Goal: Task Accomplishment & Management: Manage account settings

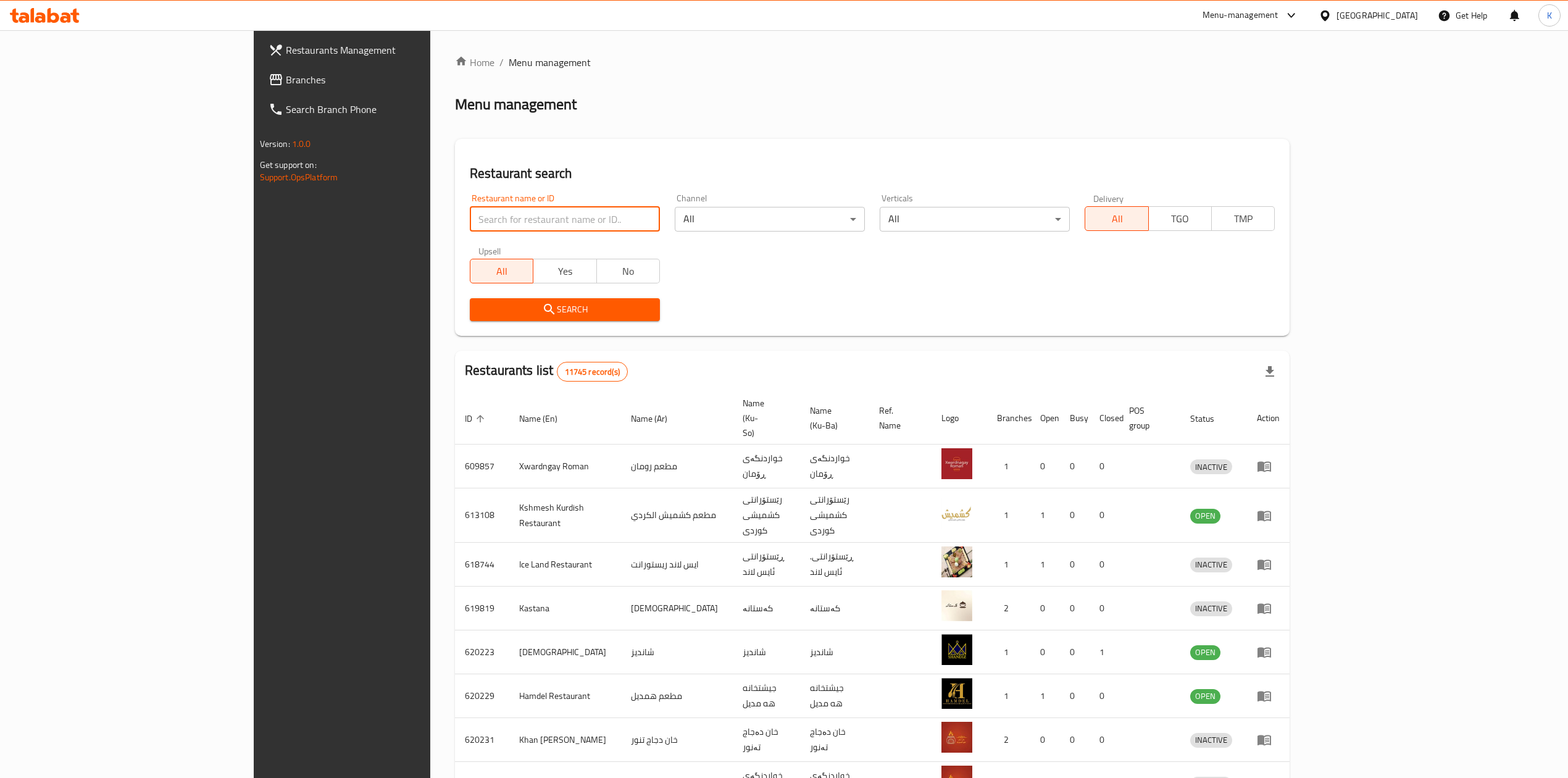
click at [487, 224] on input "search" at bounding box center [564, 218] width 190 height 25
type input "fish corn"
click button "Search" at bounding box center [564, 309] width 190 height 23
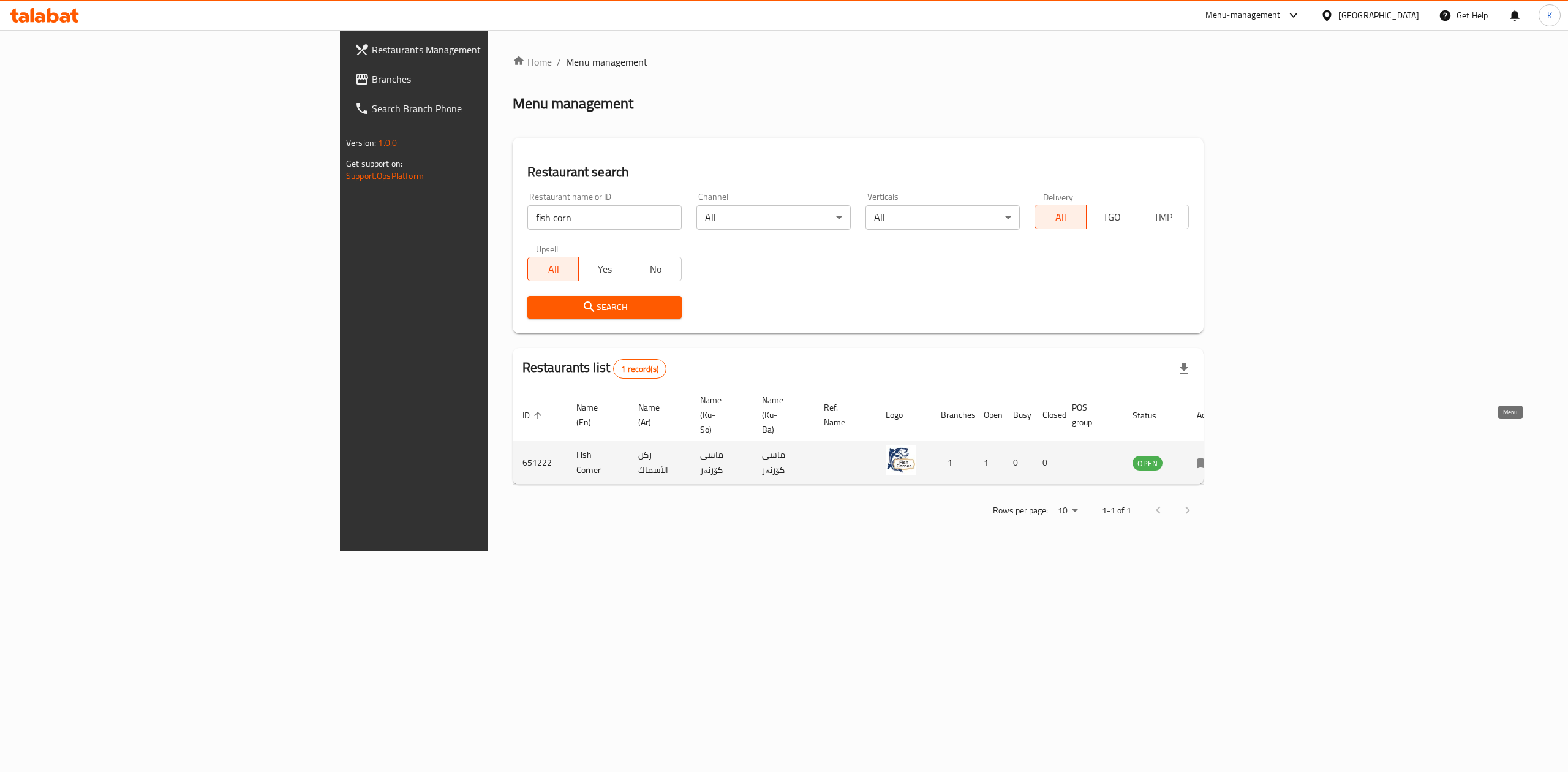
click at [1211, 458] on icon "enhanced table" at bounding box center [1204, 462] width 14 height 10
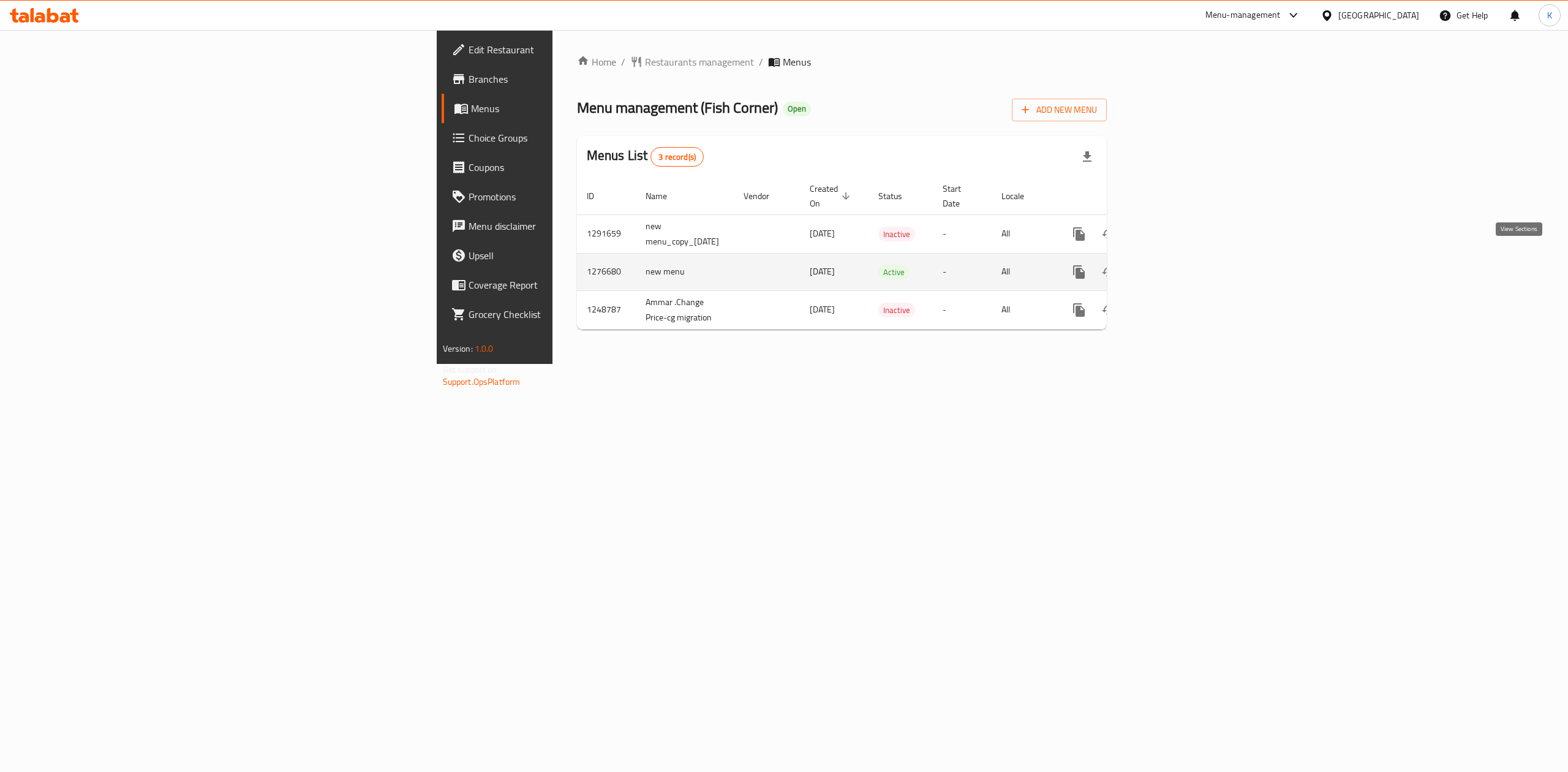
click at [1182, 258] on link "enhanced table" at bounding box center [1167, 272] width 29 height 29
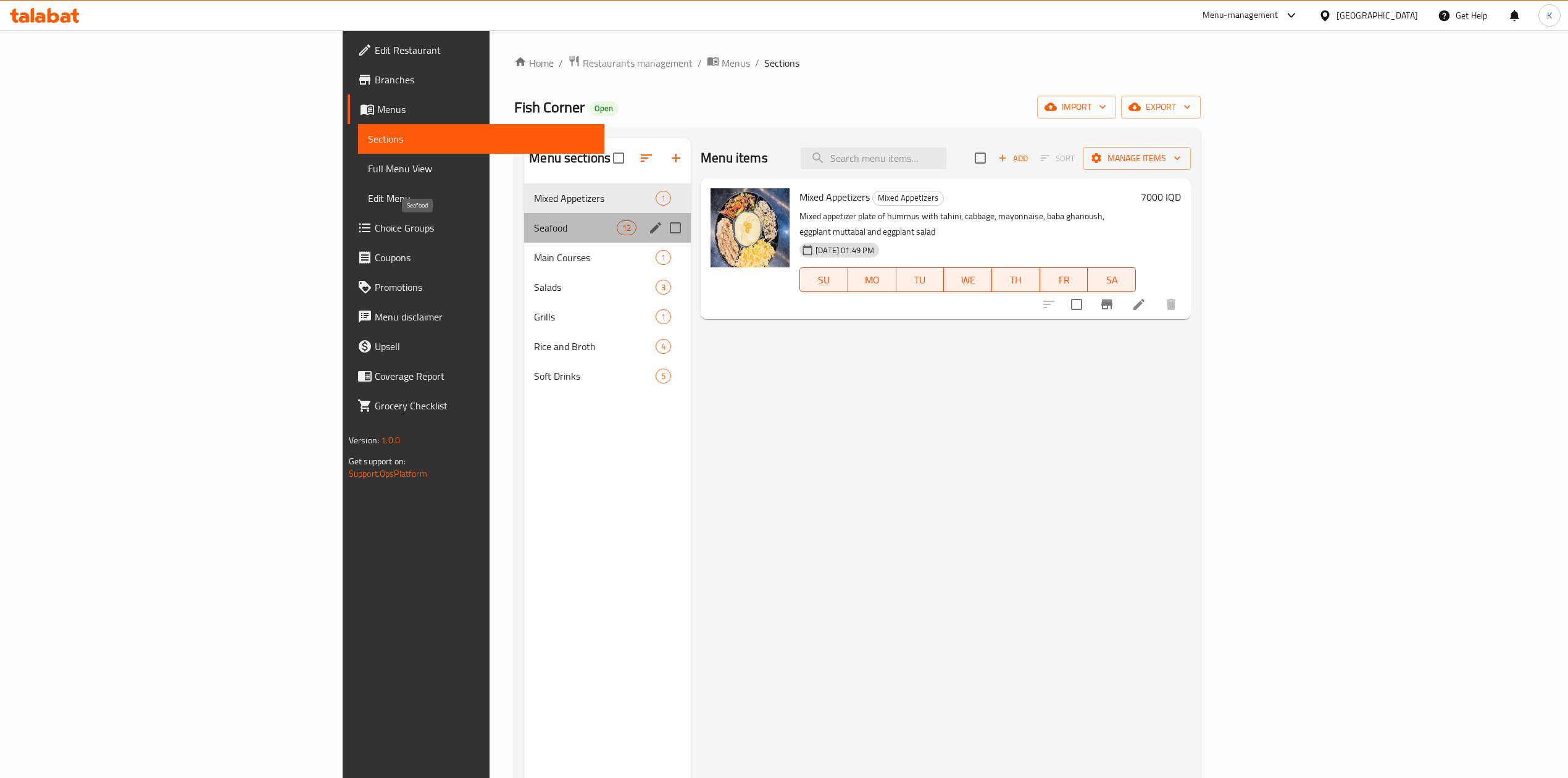
click at [534, 225] on span "Seafood" at bounding box center [575, 228] width 83 height 15
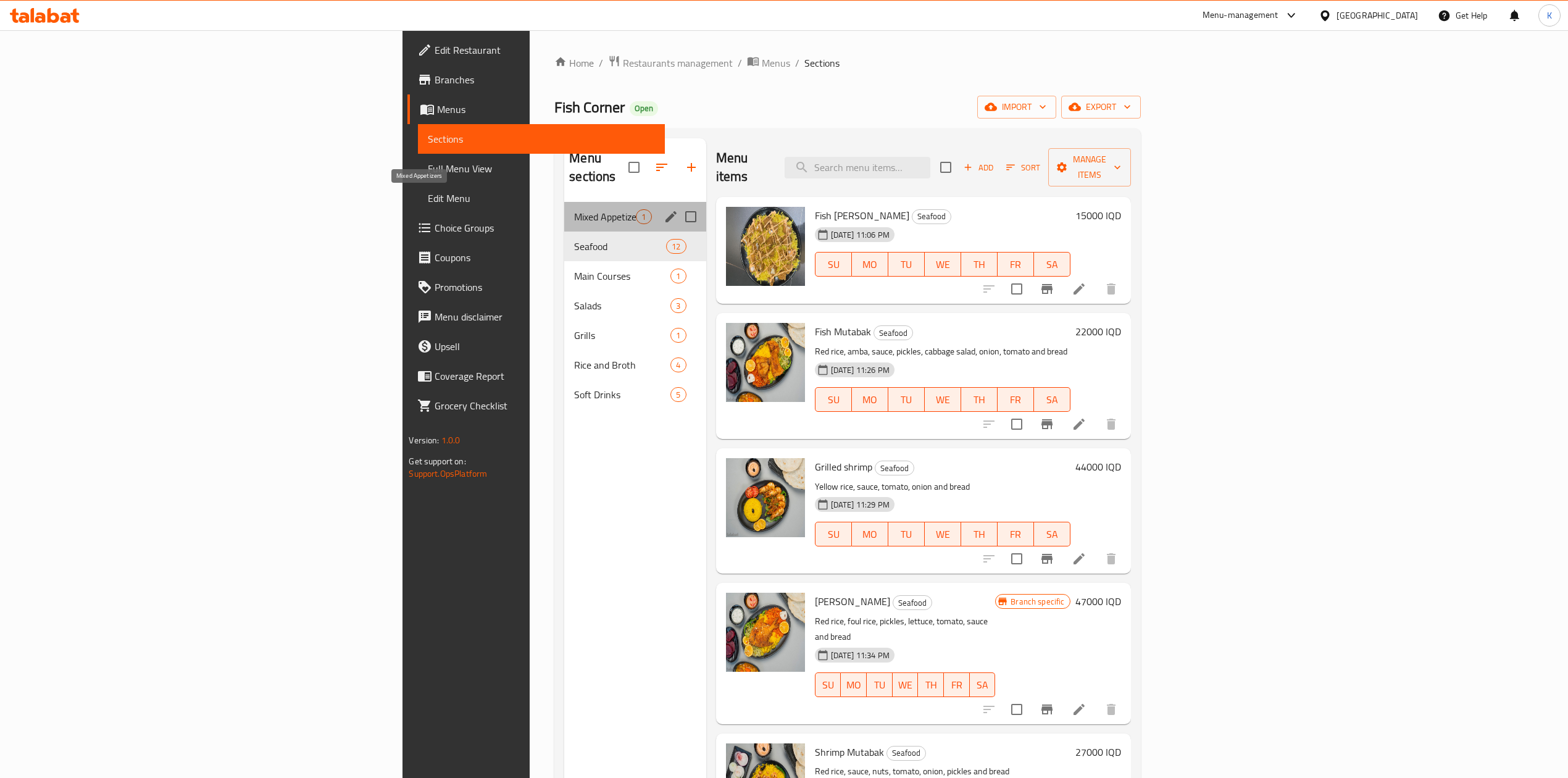
click at [574, 209] on span "Mixed Appetizers" at bounding box center [605, 217] width 61 height 15
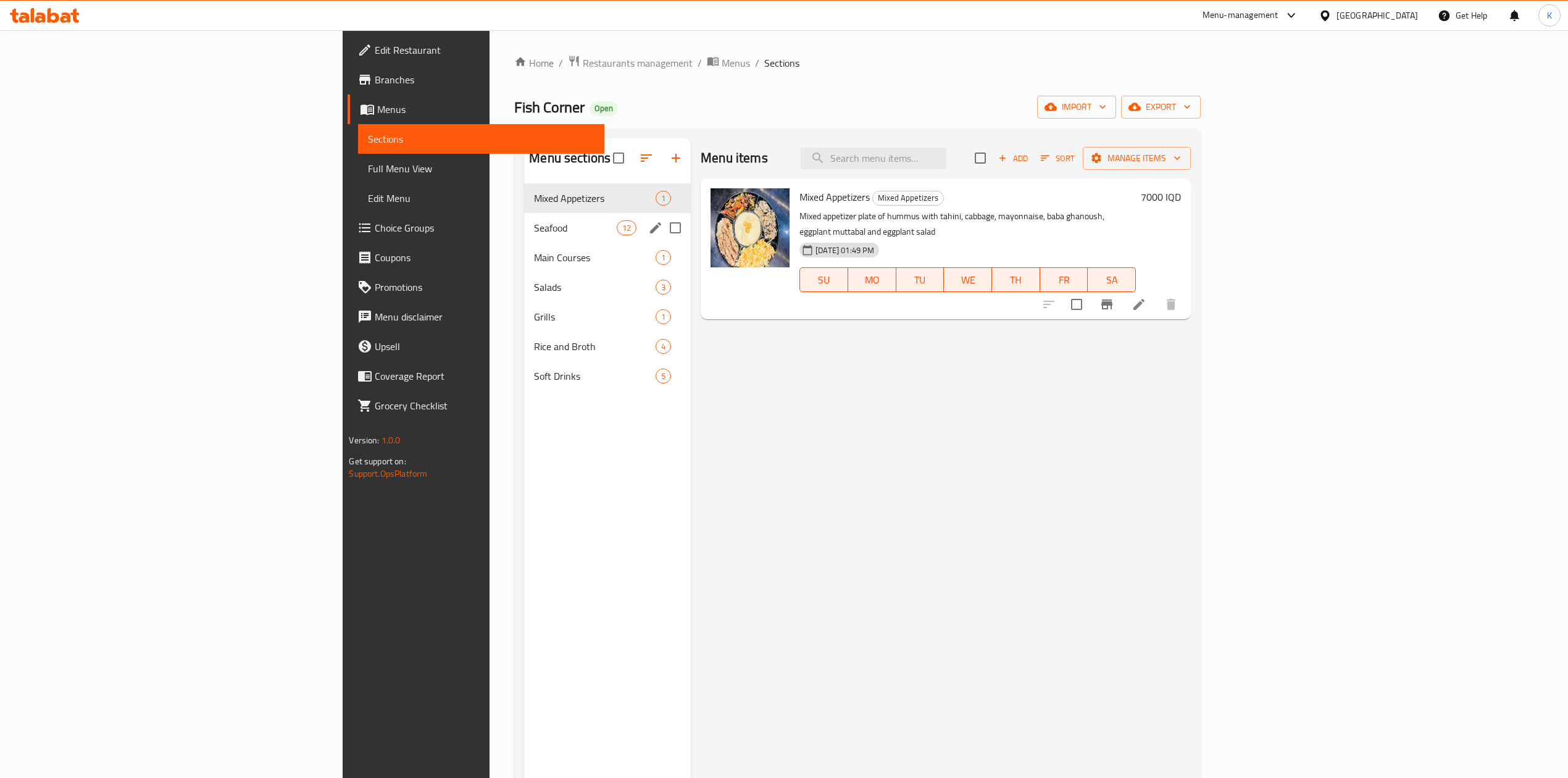
click at [524, 242] on div "Seafood 12" at bounding box center [607, 228] width 167 height 29
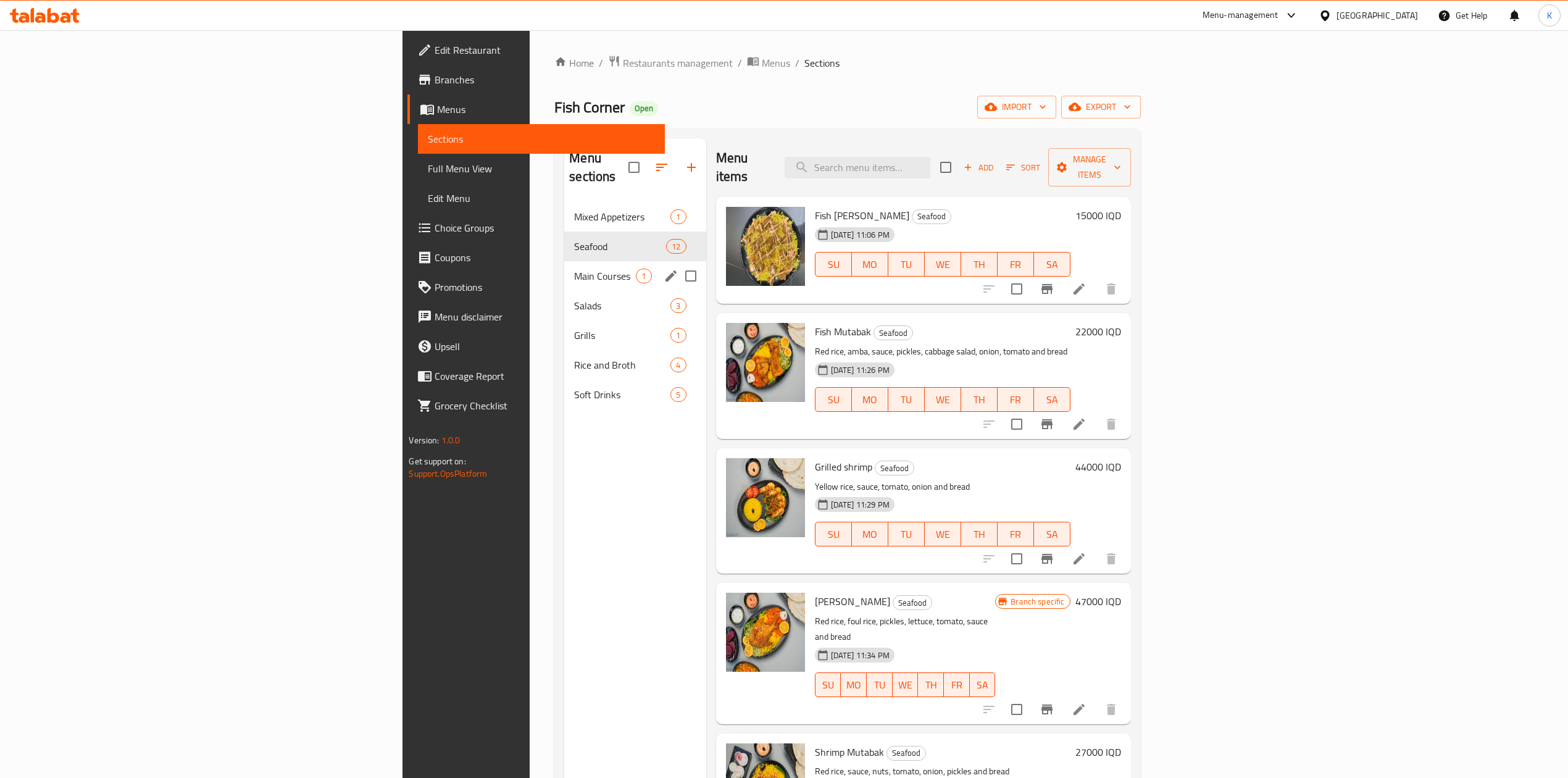
click at [564, 267] on div "Main Courses 1" at bounding box center [635, 276] width 141 height 29
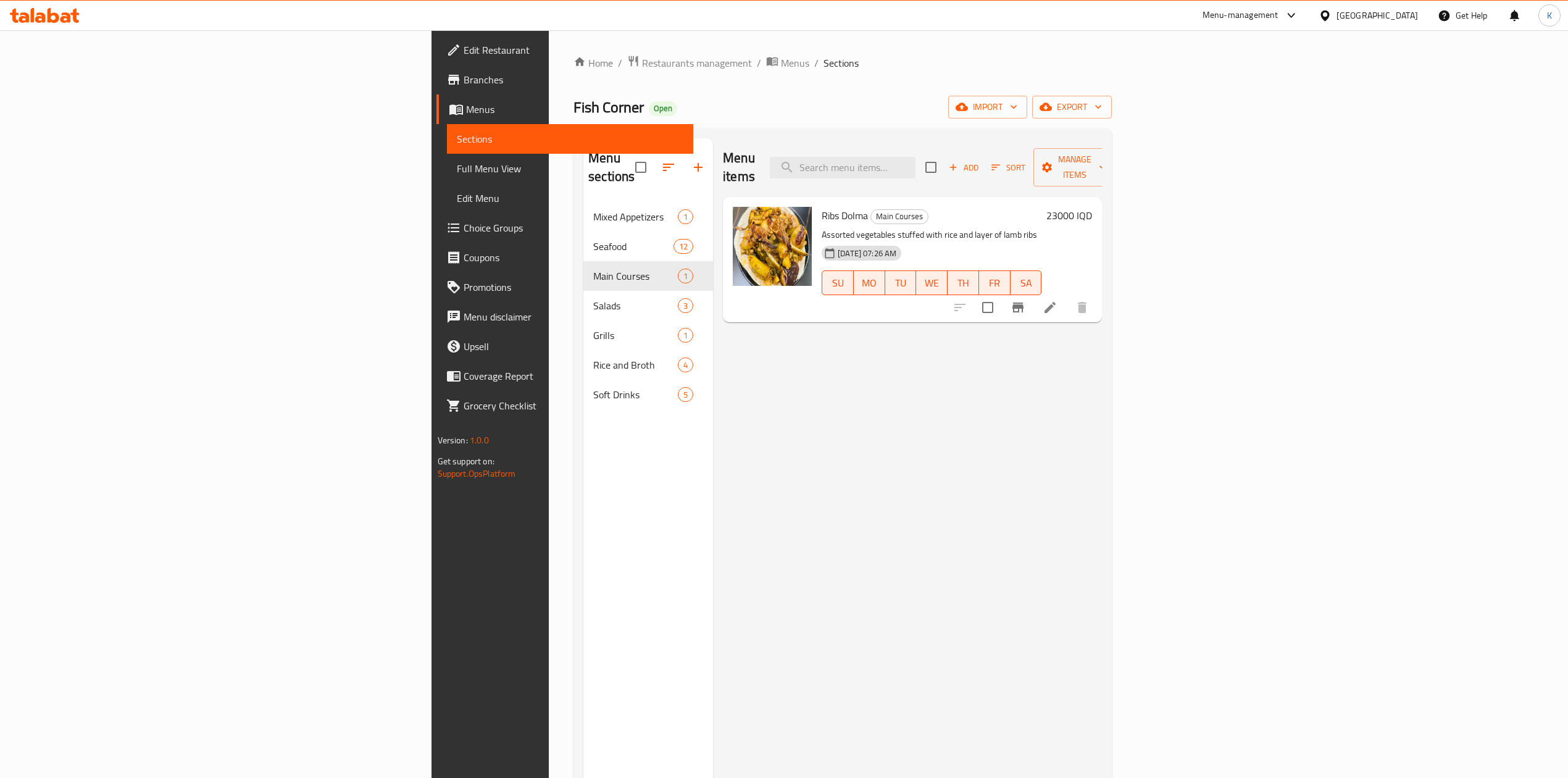
click at [1092, 206] on h6 "23000 IQD" at bounding box center [1069, 215] width 46 height 17
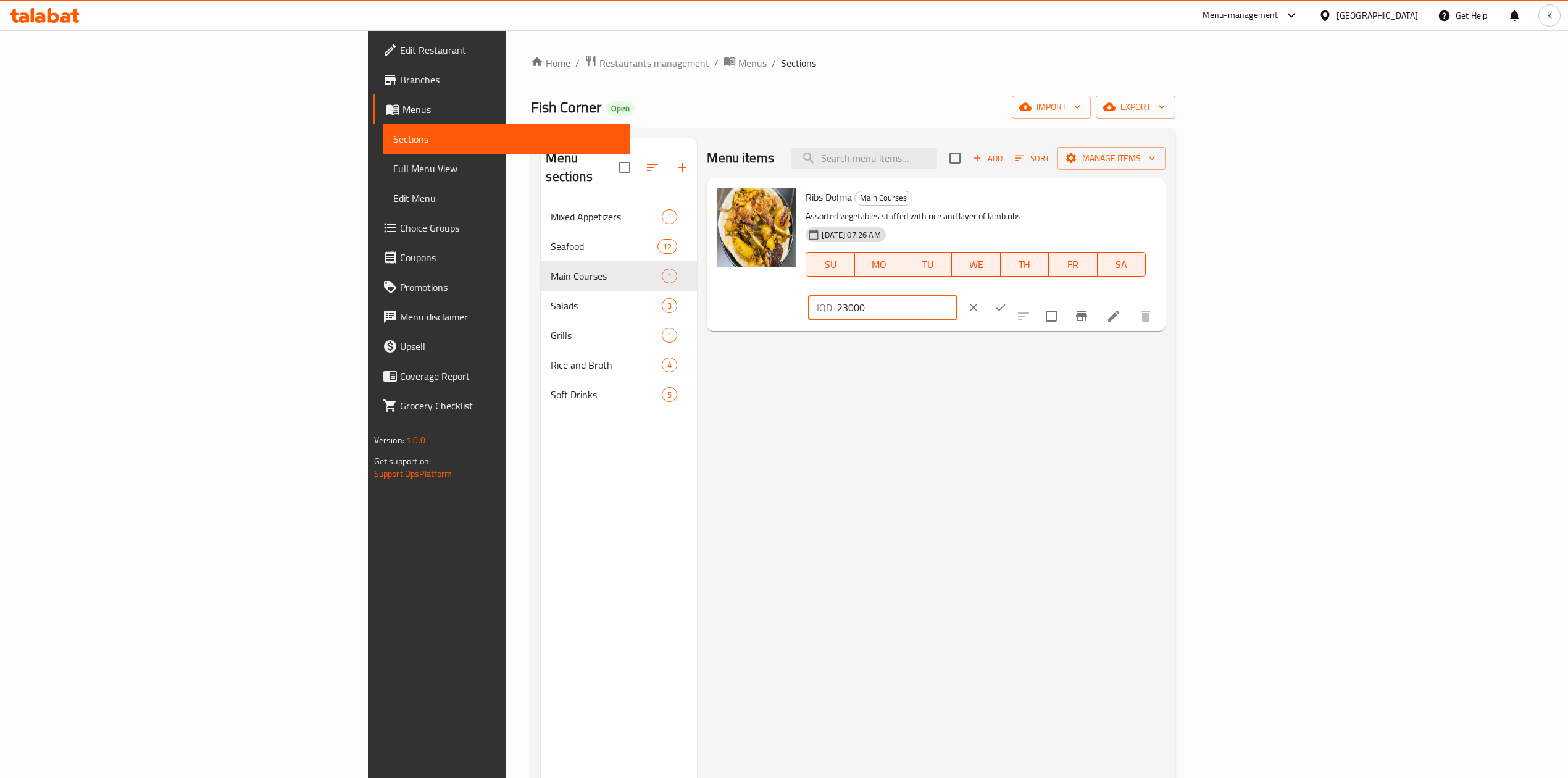
drag, startPoint x: 1365, startPoint y: 206, endPoint x: 1359, endPoint y: 207, distance: 6.1
click at [957, 295] on input "23000" at bounding box center [896, 307] width 120 height 25
type input "25000"
click at [1006, 305] on icon "ok" at bounding box center [1001, 307] width 9 height 6
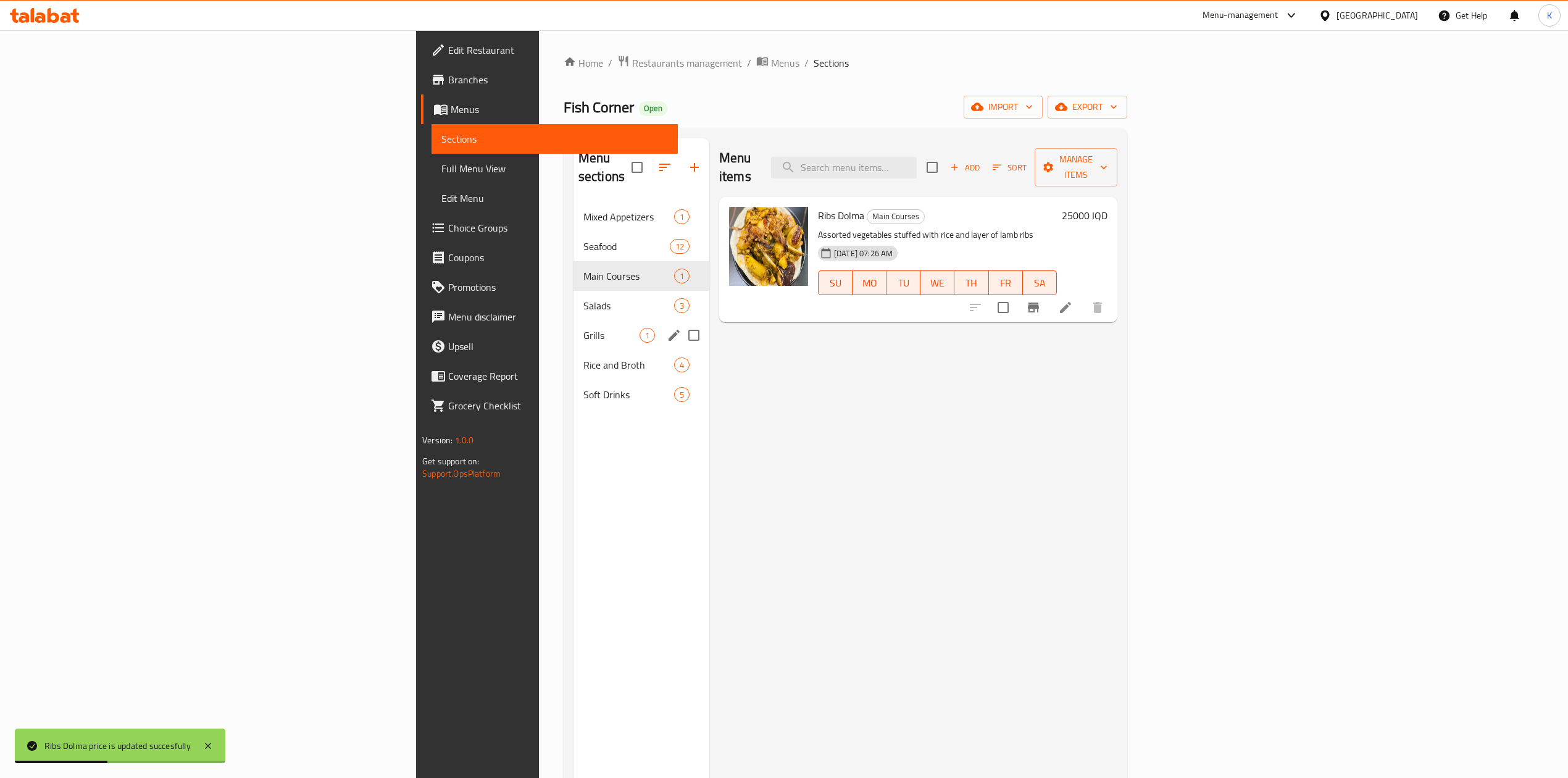
click at [584, 328] on span "Grills" at bounding box center [611, 335] width 56 height 15
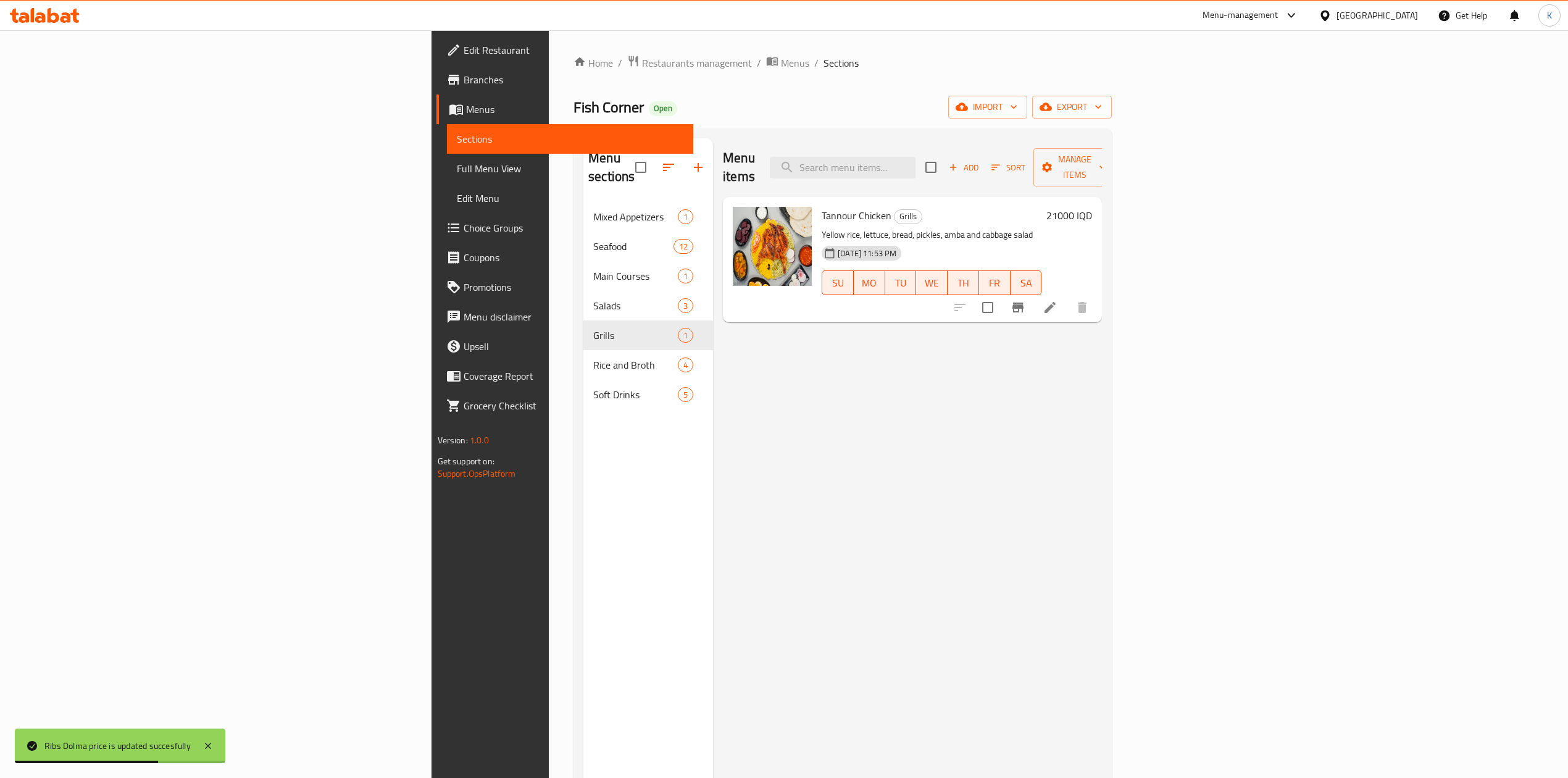
click at [1092, 206] on h6 "21000 IQD" at bounding box center [1069, 215] width 46 height 17
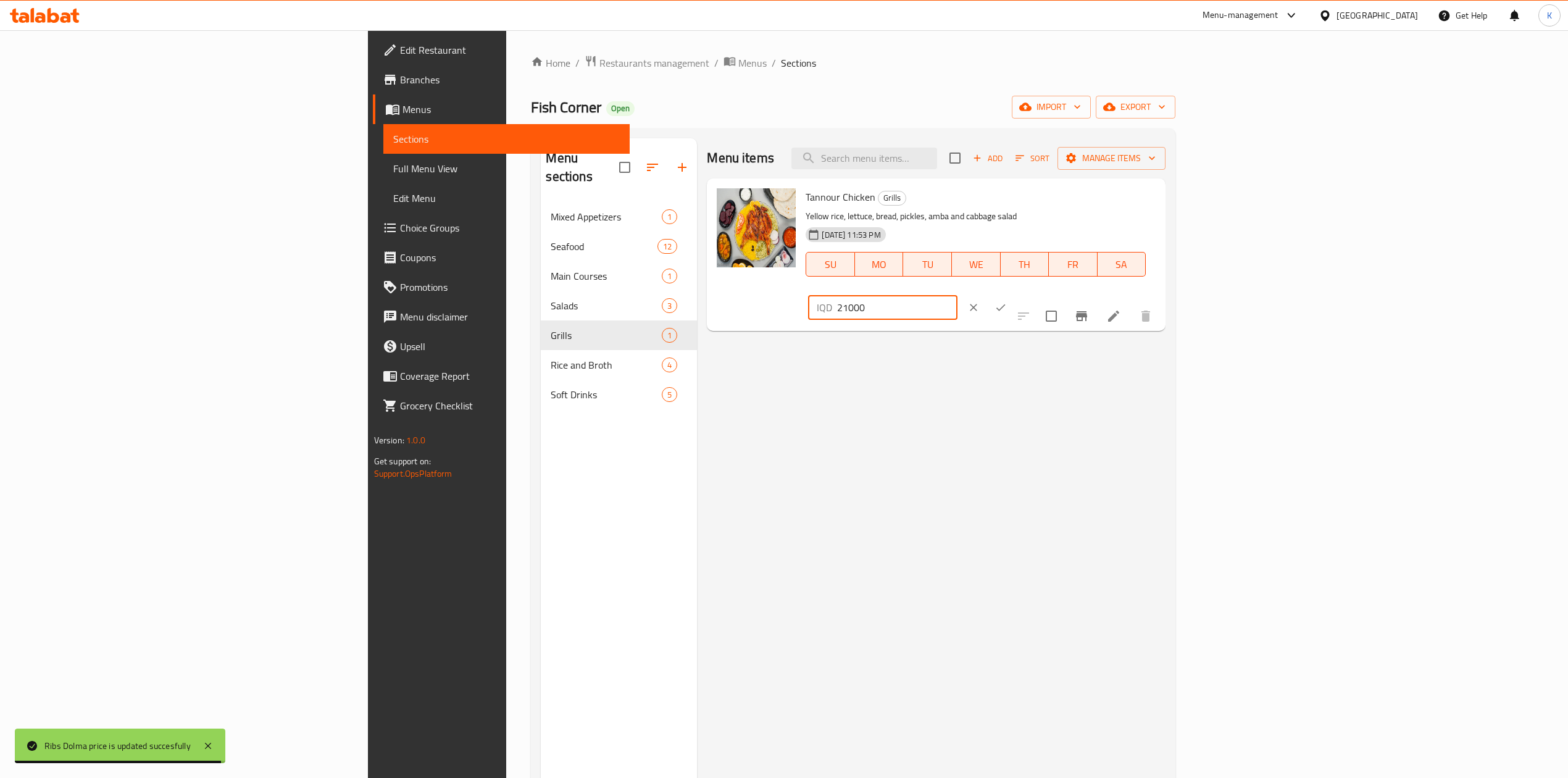
drag, startPoint x: 1366, startPoint y: 201, endPoint x: 1359, endPoint y: 203, distance: 7.3
click at [957, 295] on input "21000" at bounding box center [896, 307] width 120 height 25
type input "25000"
click at [1006, 305] on icon "ok" at bounding box center [1001, 307] width 9 height 6
